Goal: Information Seeking & Learning: Learn about a topic

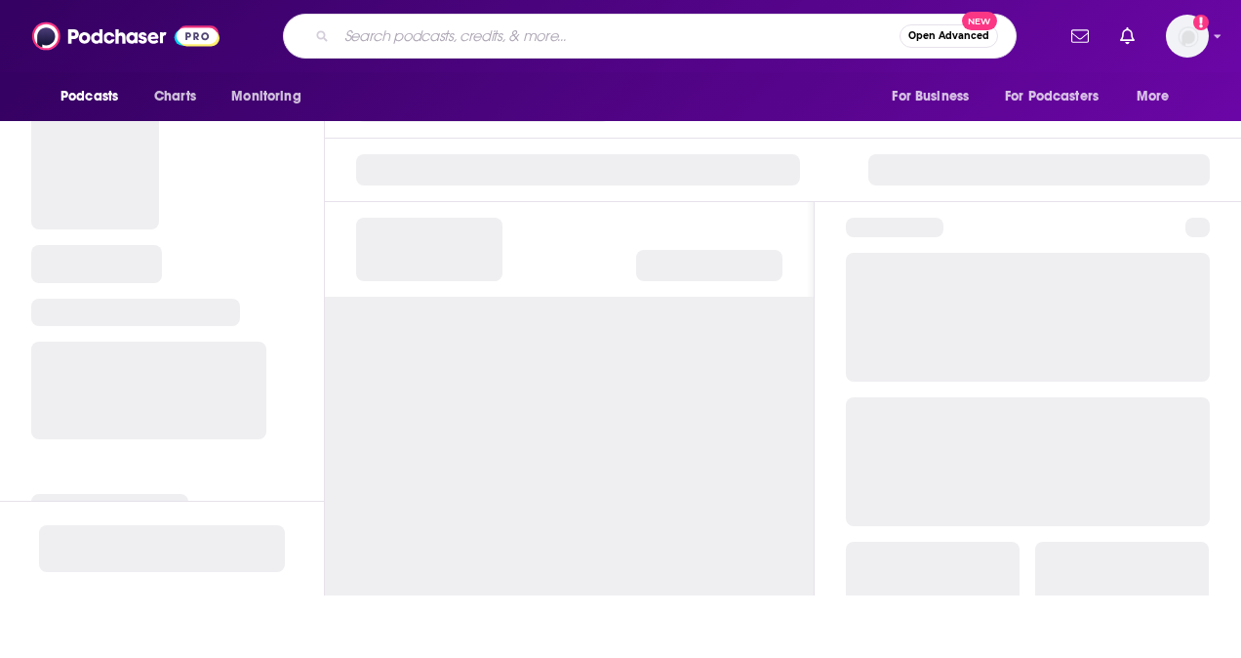
click at [373, 37] on input "Search podcasts, credits, & more..." at bounding box center [618, 35] width 563 height 31
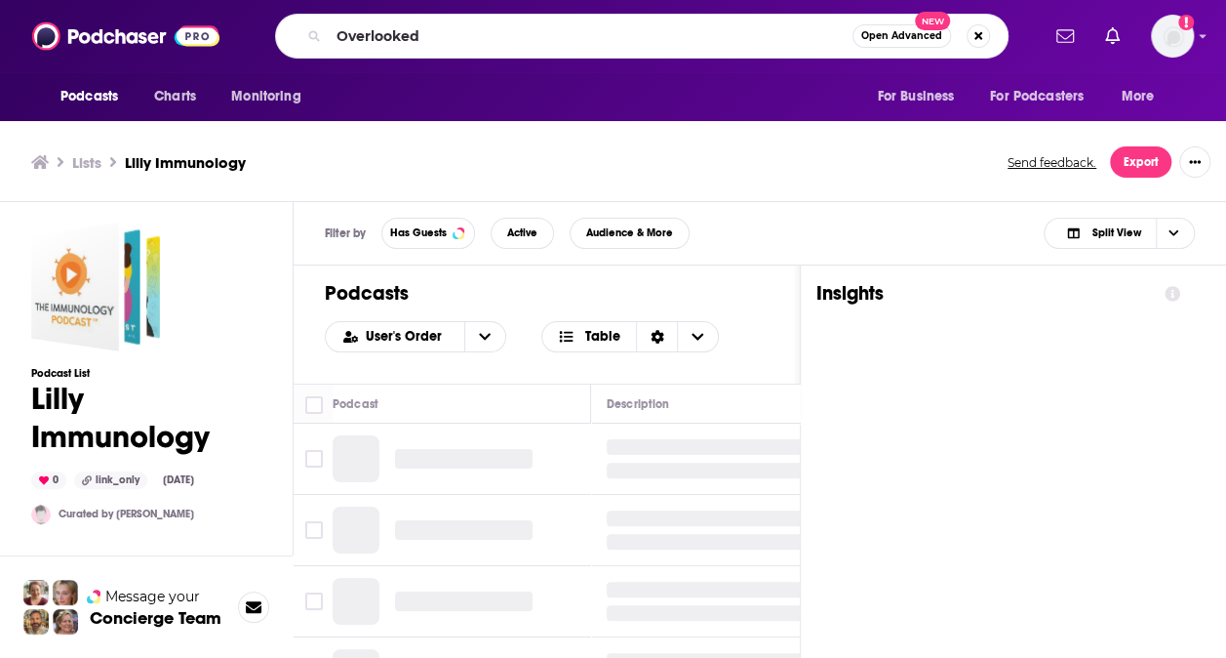
type input "Overlooked"
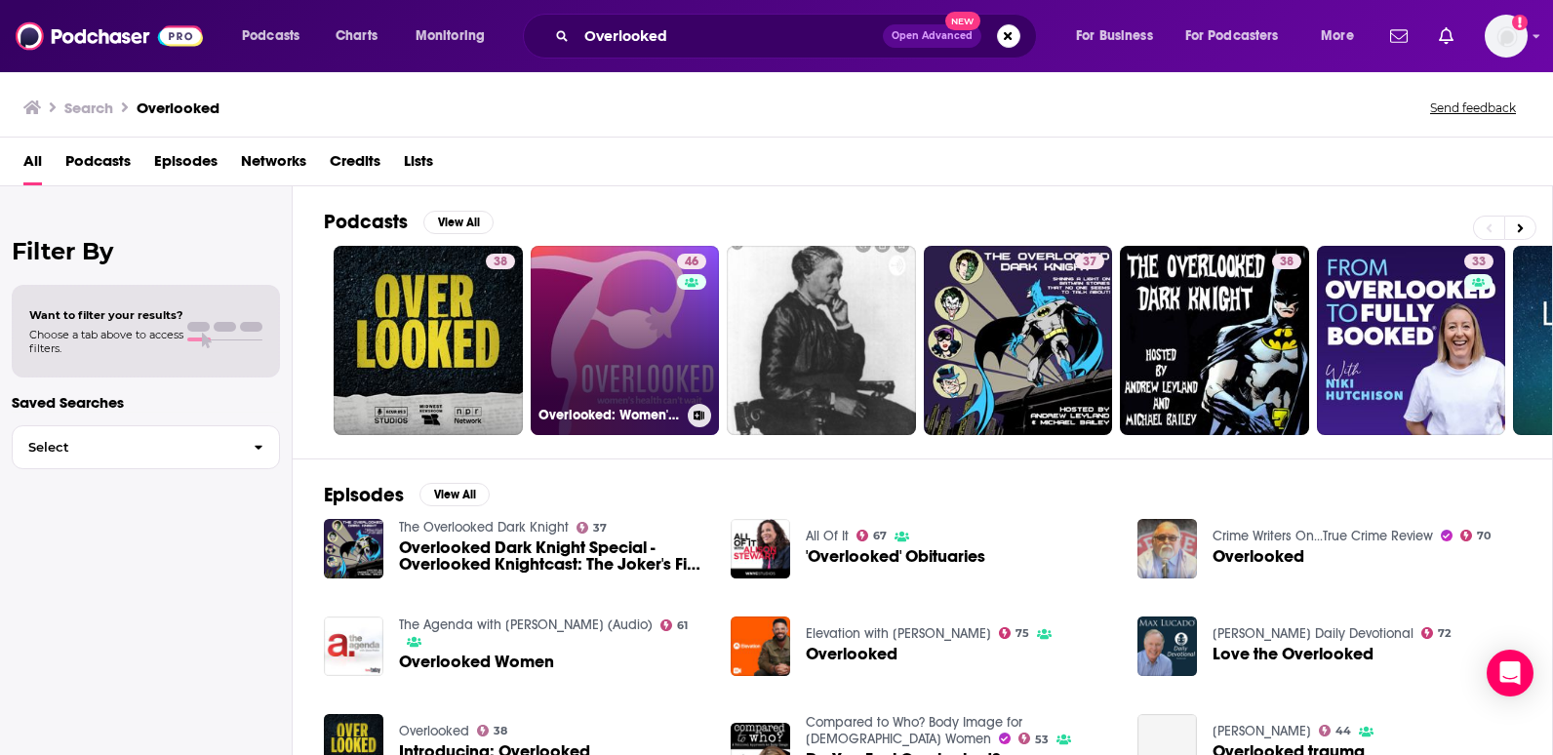
click at [641, 264] on link "46 Overlooked: Women's Health Can't Wait" at bounding box center [625, 340] width 189 height 189
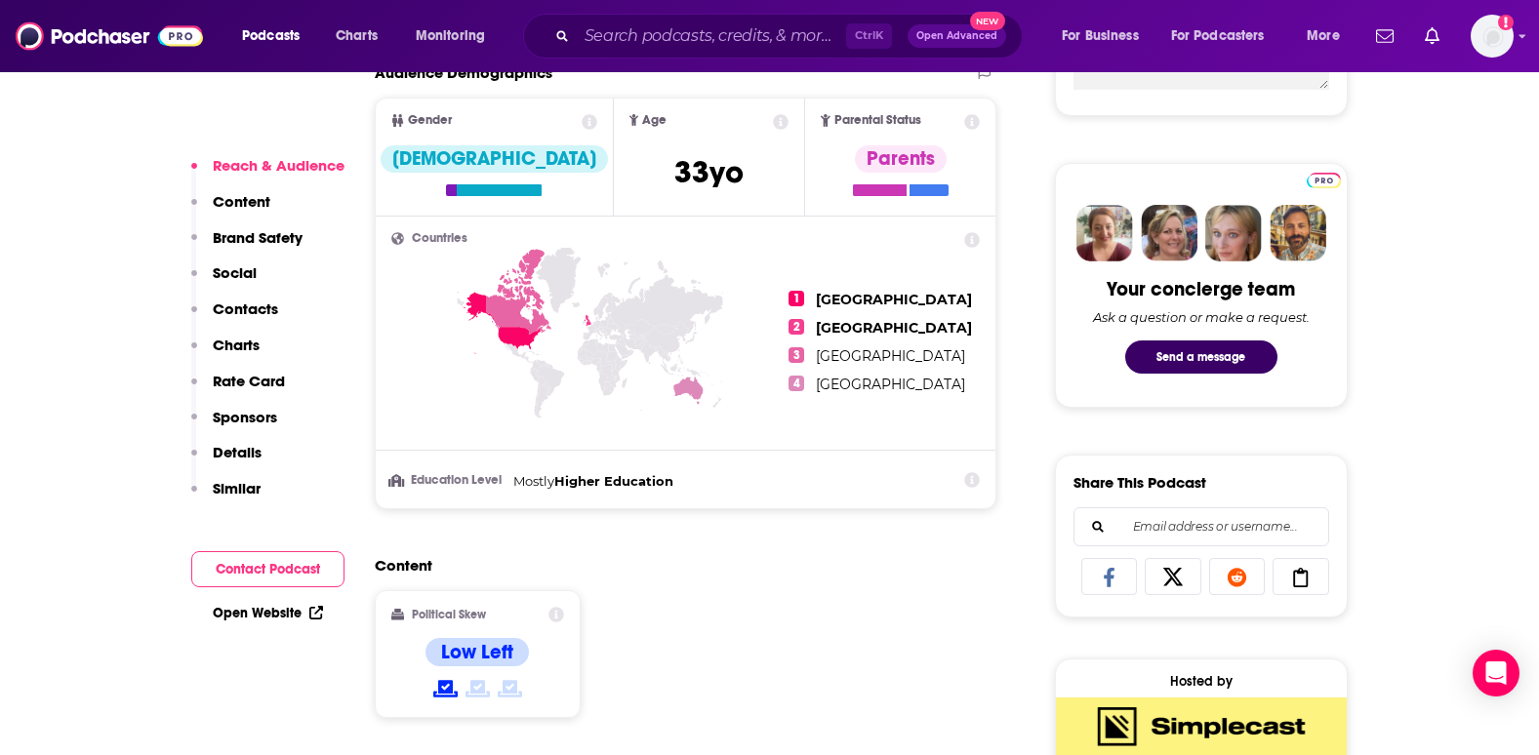
scroll to position [850, 0]
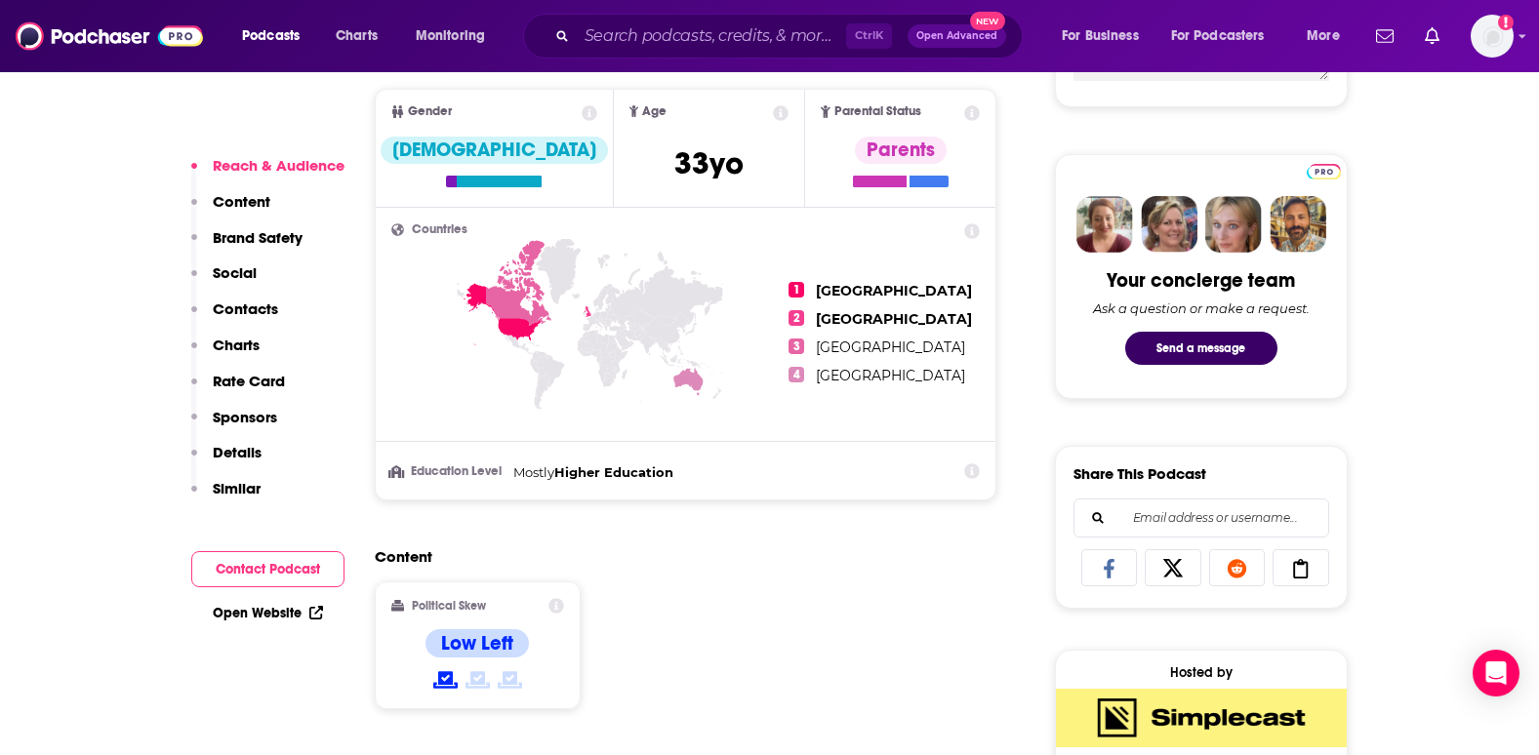
drag, startPoint x: 681, startPoint y: 398, endPoint x: 660, endPoint y: 447, distance: 53.3
click at [660, 447] on icon at bounding box center [590, 360] width 398 height 242
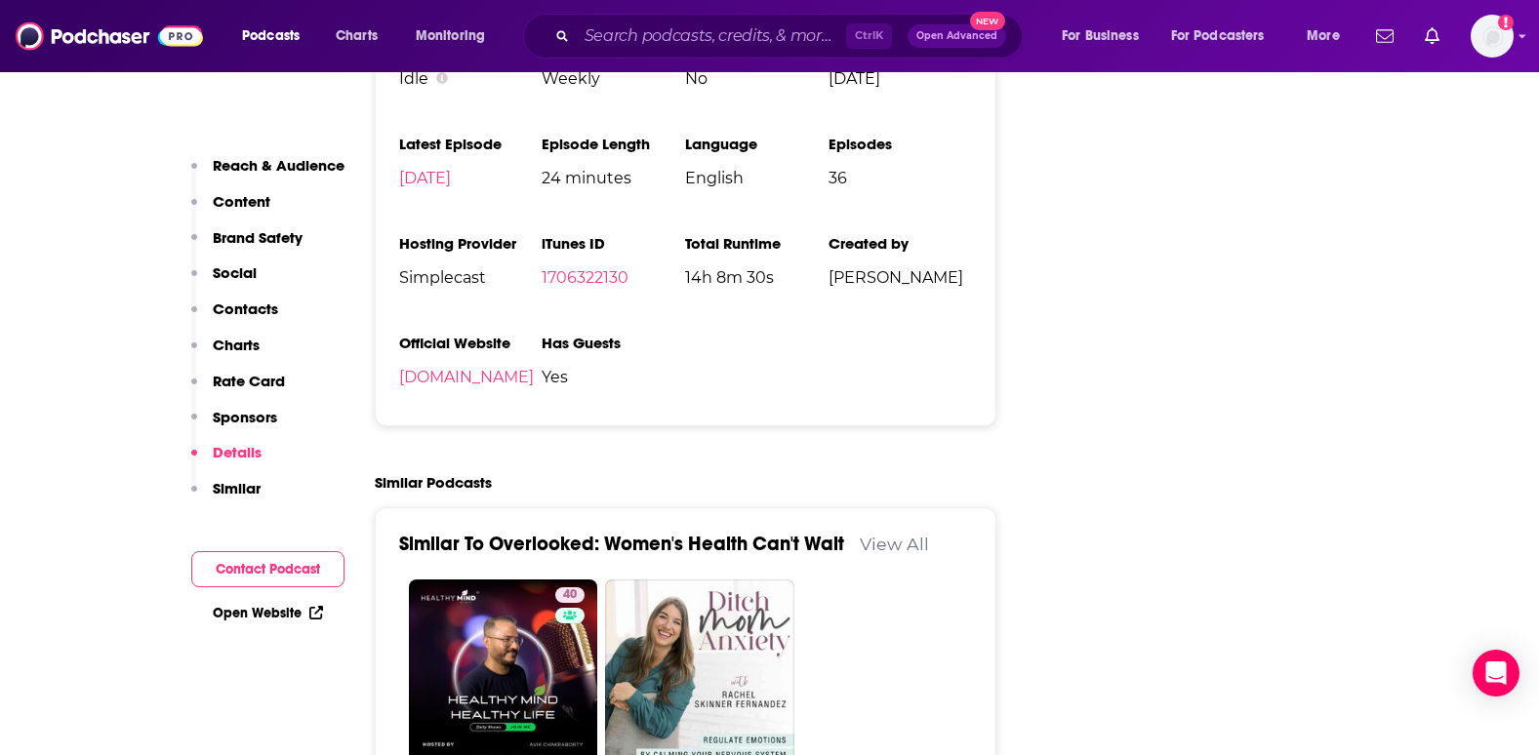
scroll to position [3211, 0]
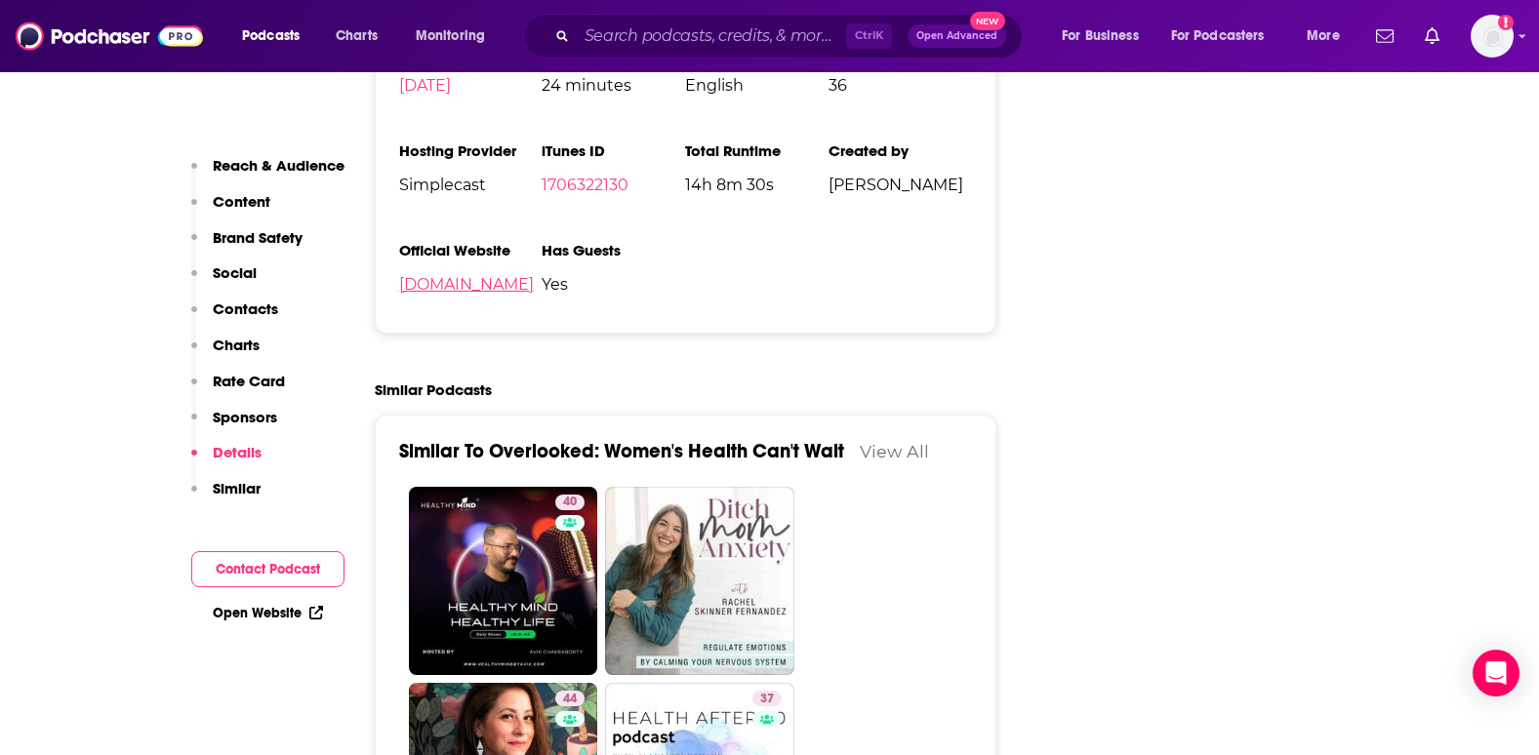
click at [534, 282] on link "[DOMAIN_NAME]" at bounding box center [466, 284] width 135 height 19
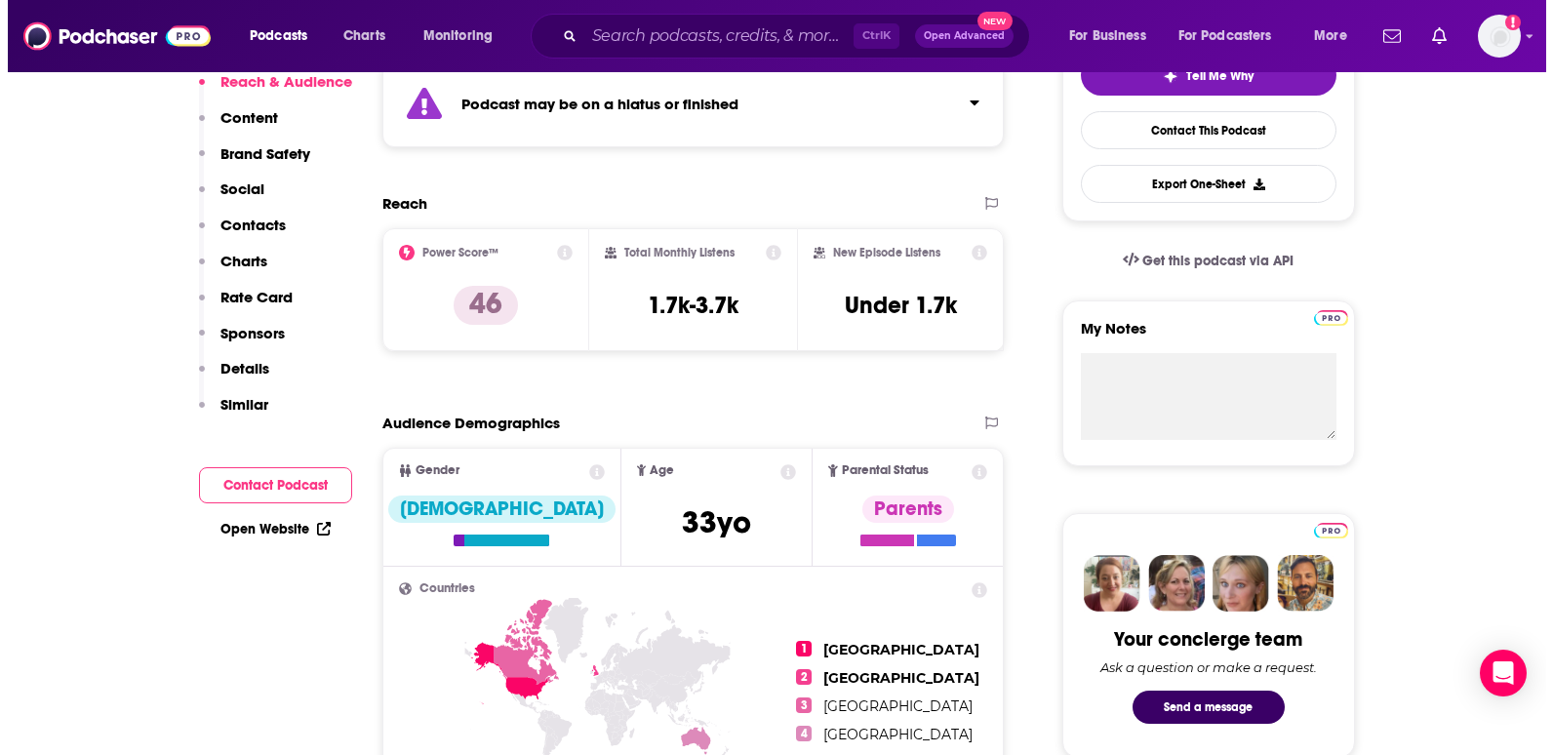
scroll to position [0, 0]
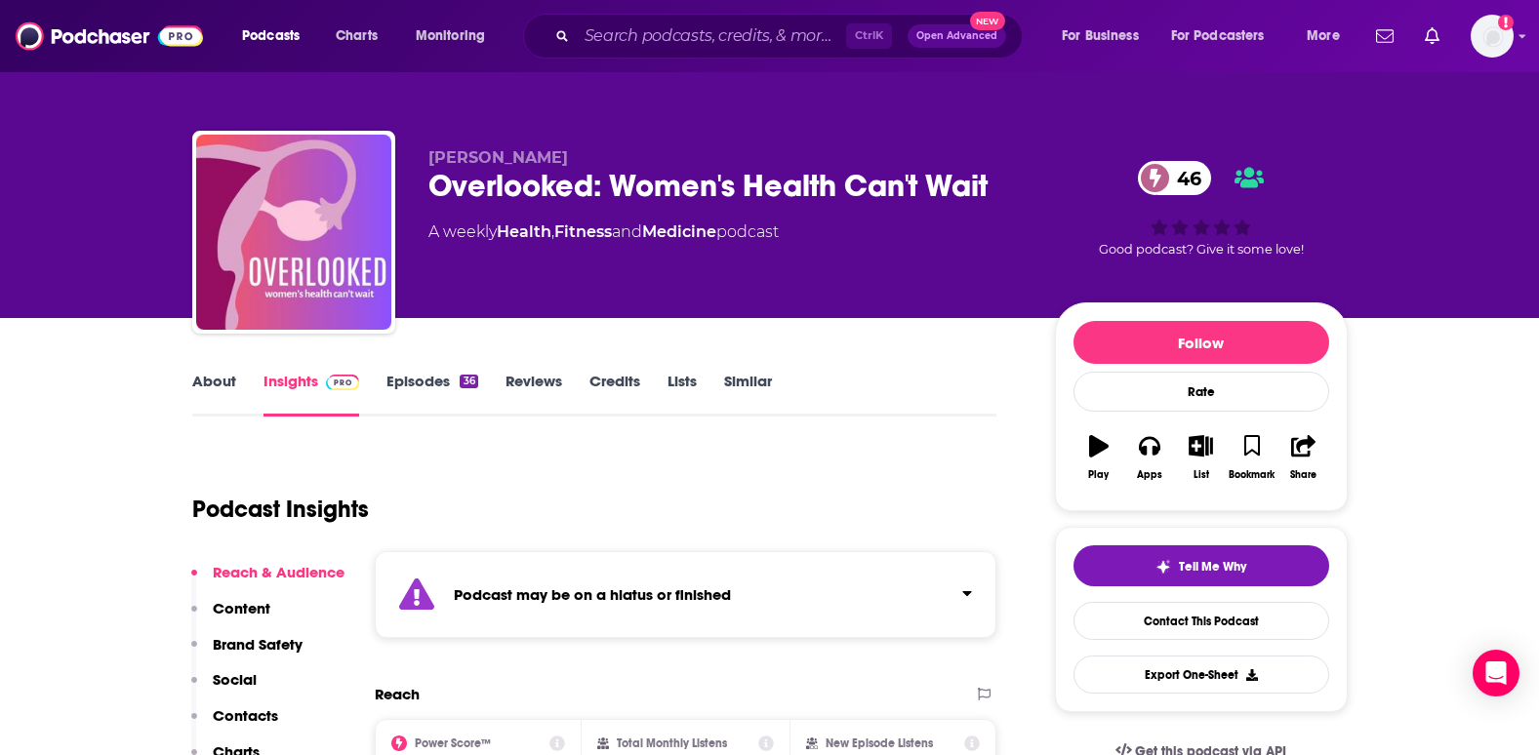
click at [417, 380] on link "Episodes 36" at bounding box center [431, 394] width 91 height 45
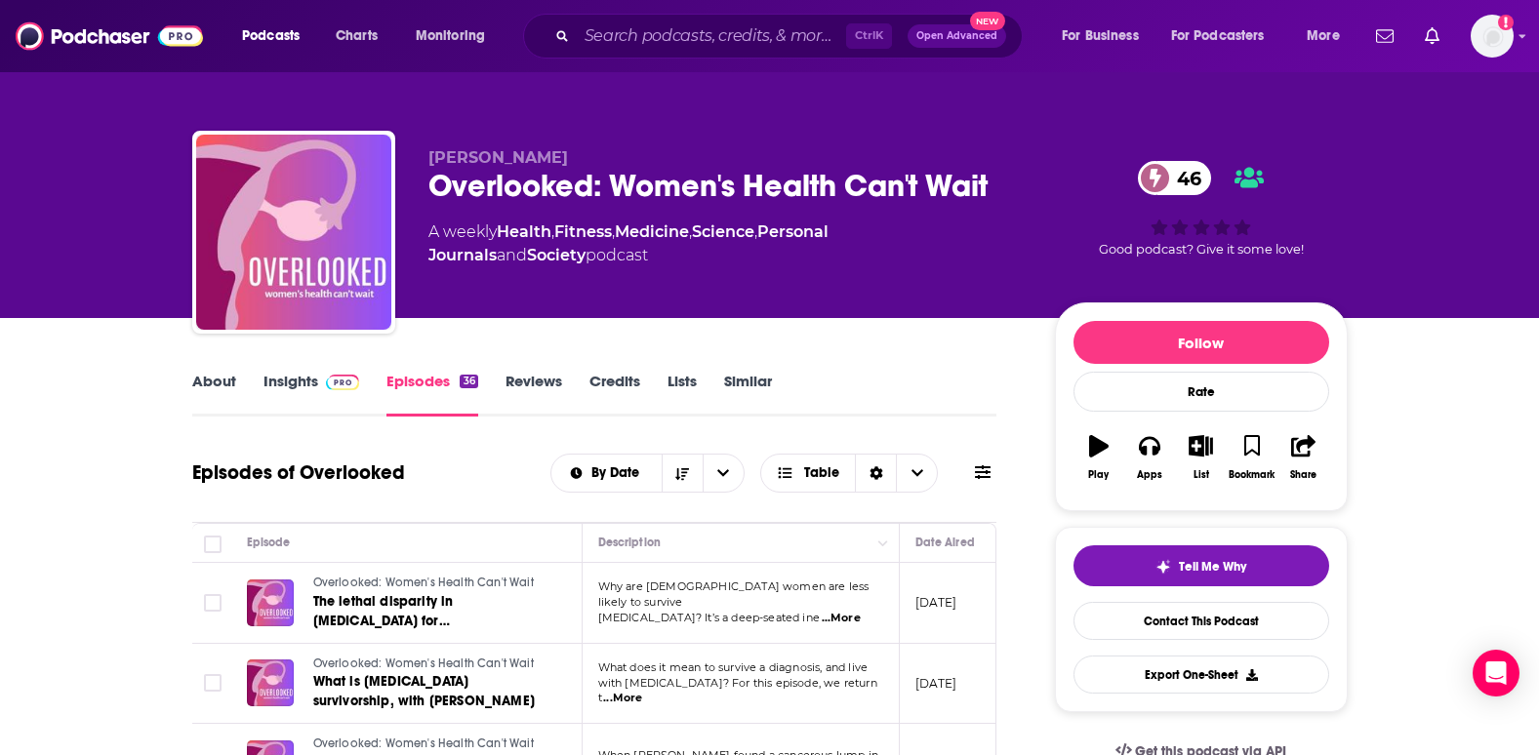
click at [546, 394] on link "Reviews" at bounding box center [533, 394] width 57 height 45
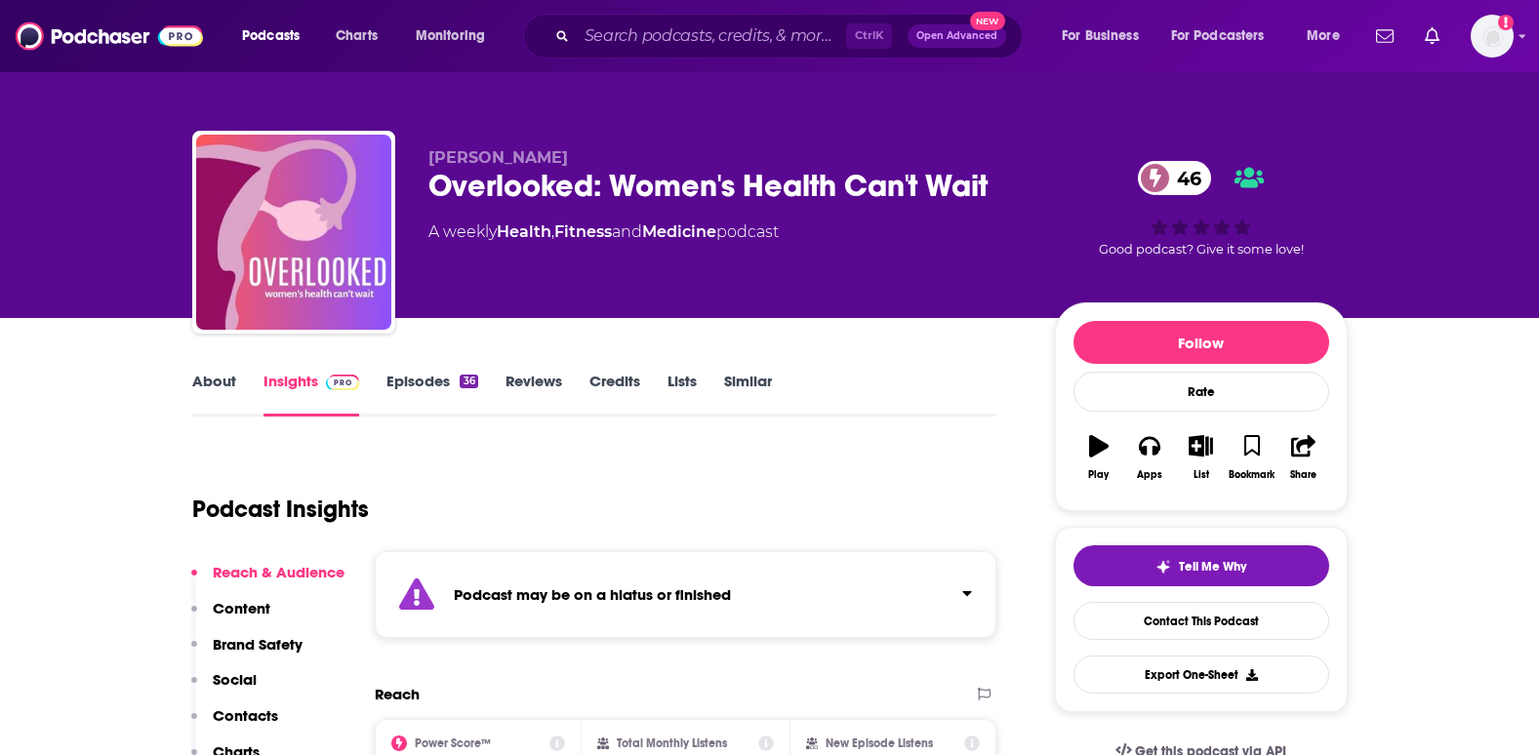
click at [414, 382] on link "Episodes 36" at bounding box center [431, 394] width 91 height 45
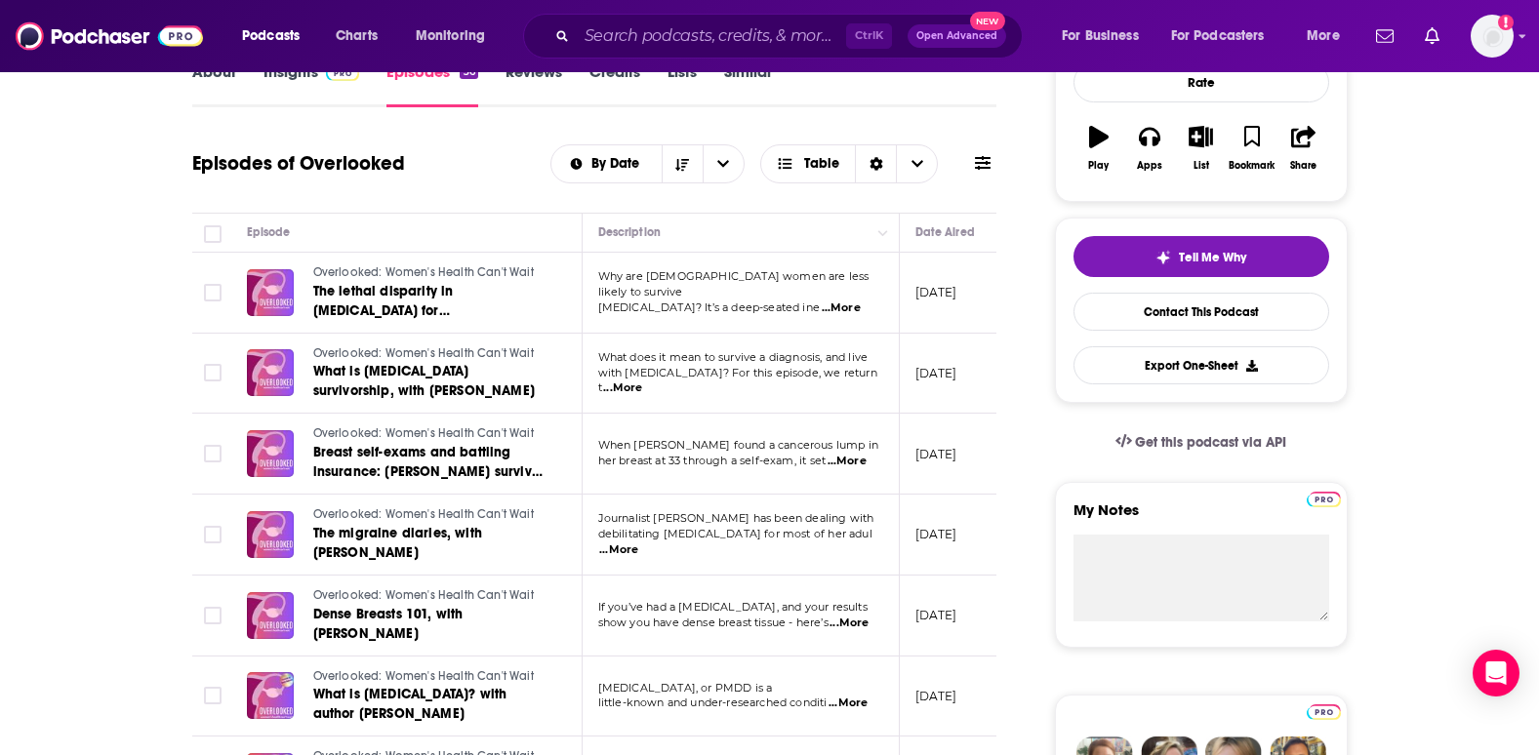
scroll to position [310, 0]
click at [642, 380] on span "...More" at bounding box center [622, 388] width 39 height 16
